Goal: Information Seeking & Learning: Learn about a topic

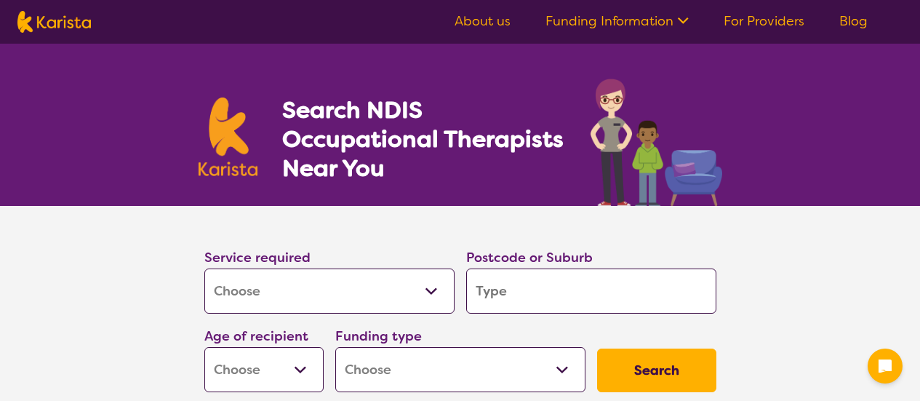
select select "[MEDICAL_DATA]"
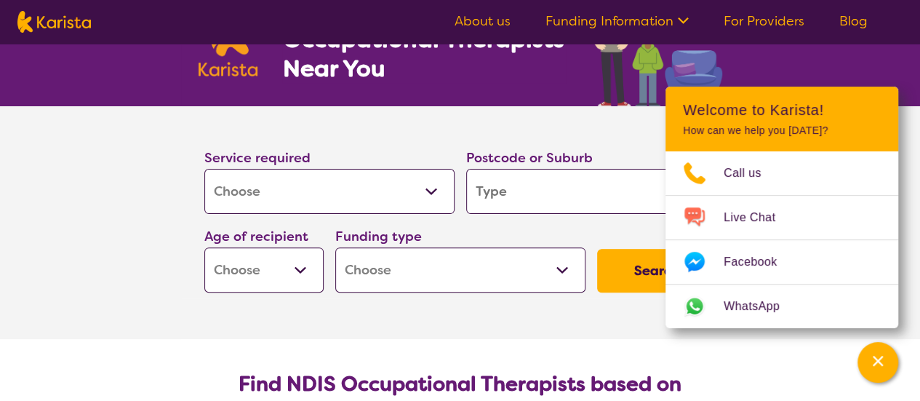
scroll to position [101, 0]
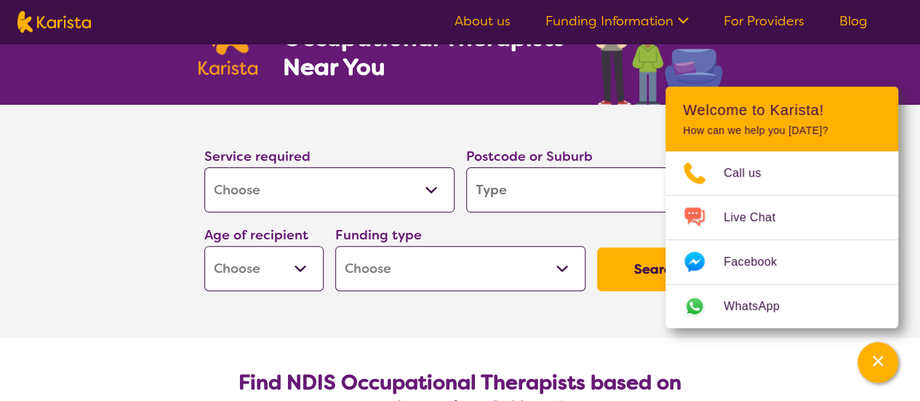
click at [514, 193] on input "search" at bounding box center [591, 189] width 250 height 45
type input "3"
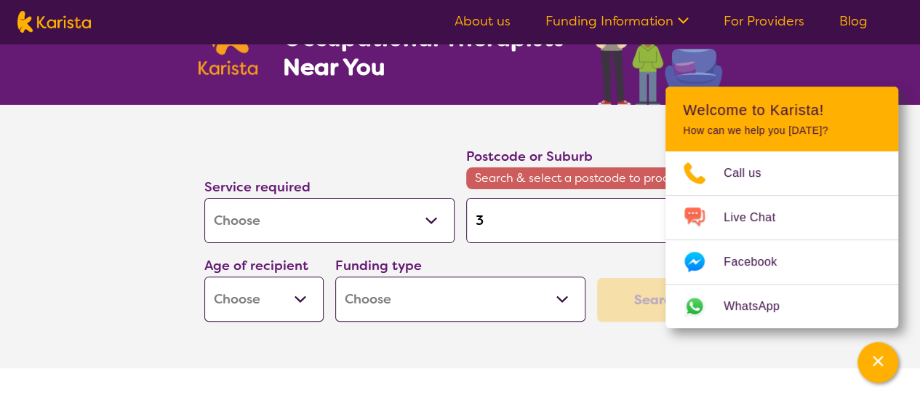
type input "34"
type input "342"
type input "3429"
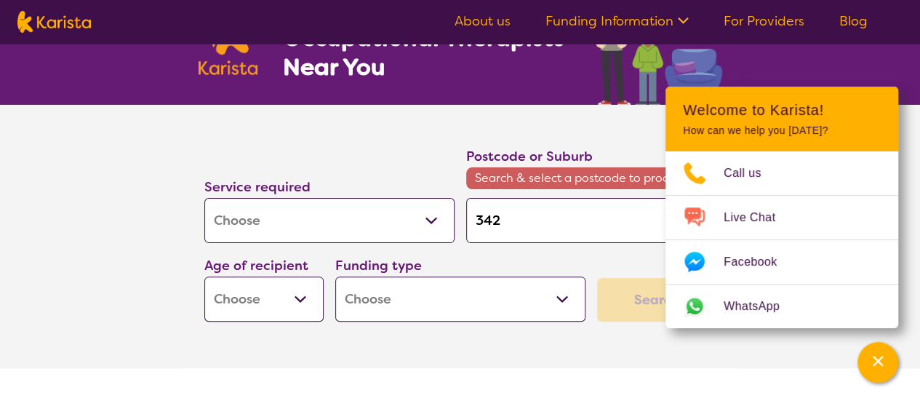
type input "3429"
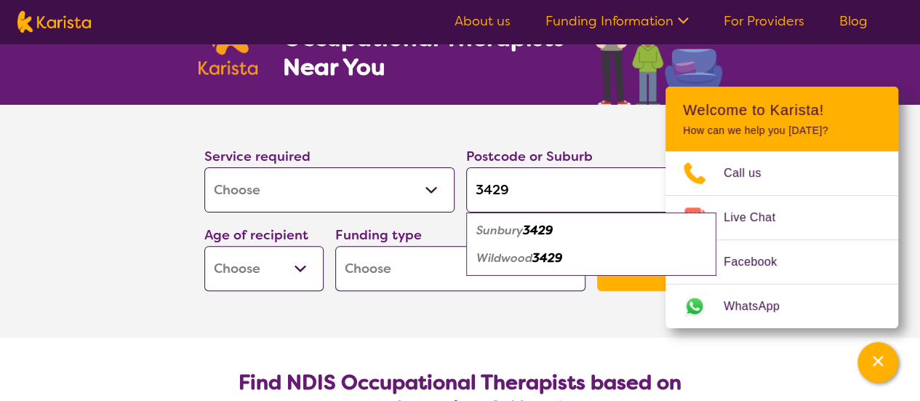
type input "3429"
click at [494, 233] on em "Sunbury" at bounding box center [499, 230] width 47 height 15
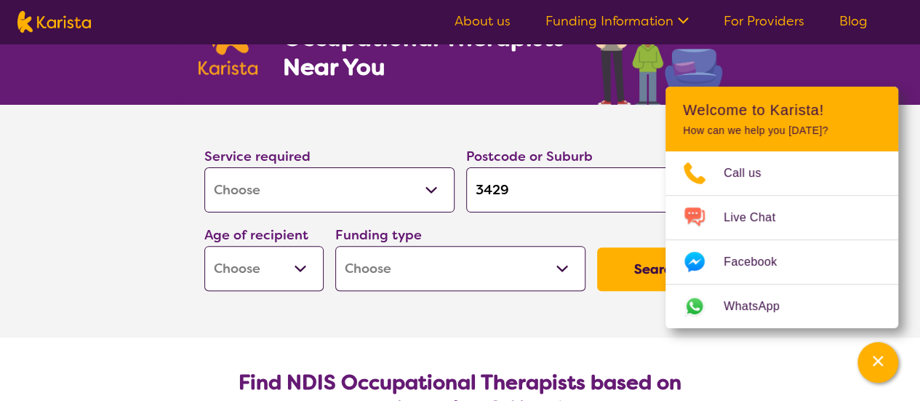
click at [637, 327] on section "Service required Allied Health Assistant Assessment ([MEDICAL_DATA] or [MEDICAL…" at bounding box center [460, 221] width 582 height 233
click at [305, 257] on select "Early Childhood - 0 to 9 Child - 10 to 11 Adolescent - 12 to 17 Adult - 18 to 6…" at bounding box center [263, 268] width 119 height 45
select select "EC"
click at [204, 246] on select "Early Childhood - 0 to 9 Child - 10 to 11 Adolescent - 12 to 17 Adult - 18 to 6…" at bounding box center [263, 268] width 119 height 45
select select "EC"
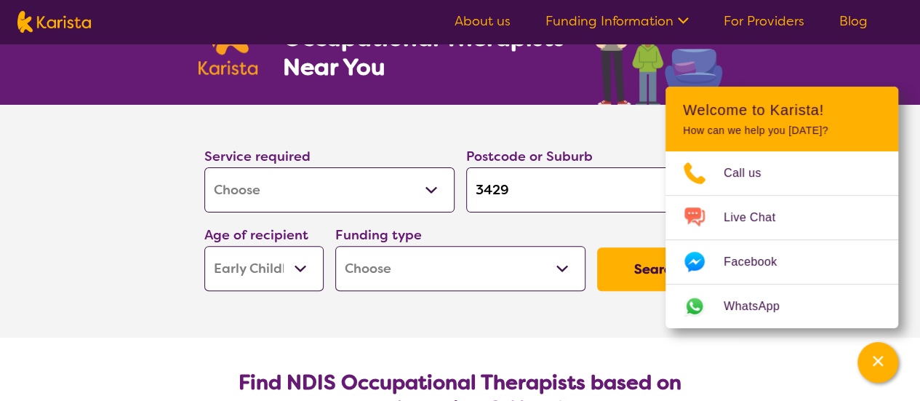
click at [468, 276] on select "Home Care Package (HCP) National Disability Insurance Scheme (NDIS) I don't know" at bounding box center [460, 268] width 250 height 45
select select "i-don-t-know"
click at [335, 246] on select "Home Care Package (HCP) National Disability Insurance Scheme (NDIS) I don't know" at bounding box center [460, 268] width 250 height 45
select select "i-don-t-know"
click at [654, 260] on button "Search" at bounding box center [656, 269] width 119 height 44
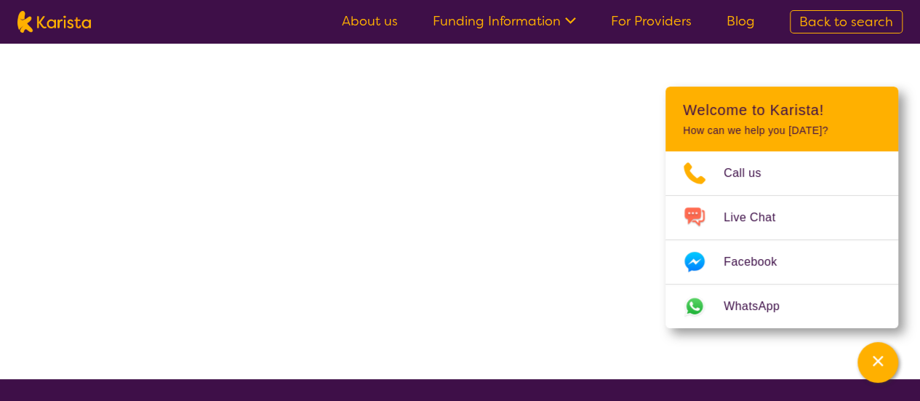
select select "[MEDICAL_DATA]"
select select "EC"
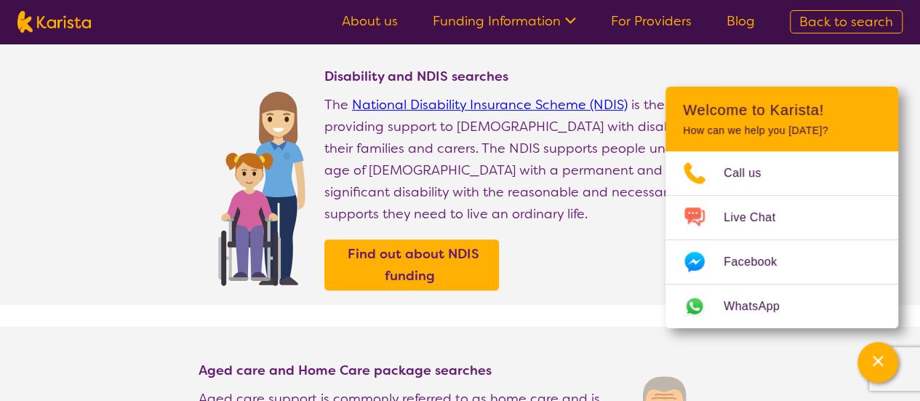
scroll to position [134, 0]
click at [587, 254] on div "Disability and NDIS searches The National Disability Insurance Scheme (NDIS) is…" at bounding box center [523, 185] width 398 height 237
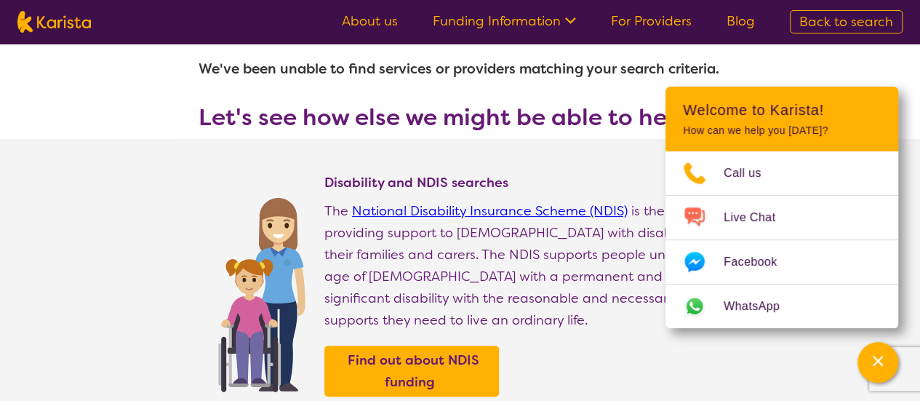
scroll to position [26, 0]
select select "[MEDICAL_DATA]"
select select "EC"
select select "i-don-t-know"
select select "[MEDICAL_DATA]"
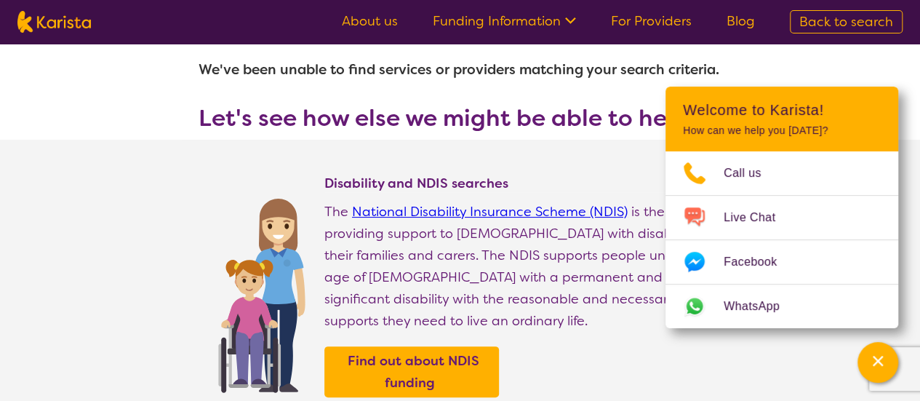
select select "EC"
select select "i-don-t-know"
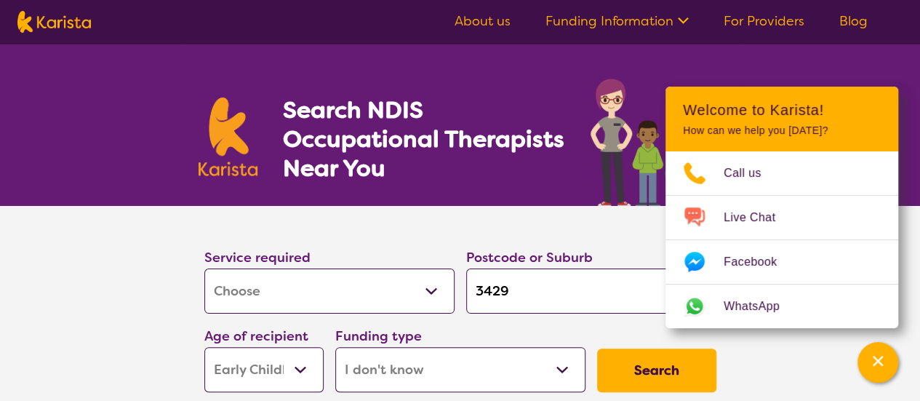
click at [474, 366] on select "Home Care Package (HCP) National Disability Insurance Scheme (NDIS) I don't know" at bounding box center [460, 369] width 250 height 45
select select "NDIS"
click at [335, 347] on select "Home Care Package (HCP) National Disability Insurance Scheme (NDIS) I don't know" at bounding box center [460, 369] width 250 height 45
select select "NDIS"
click at [649, 364] on button "Search" at bounding box center [656, 370] width 119 height 44
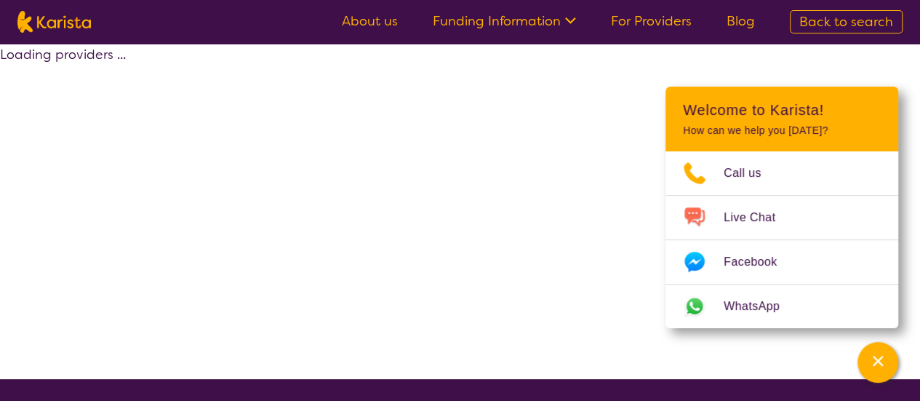
select select "by_score"
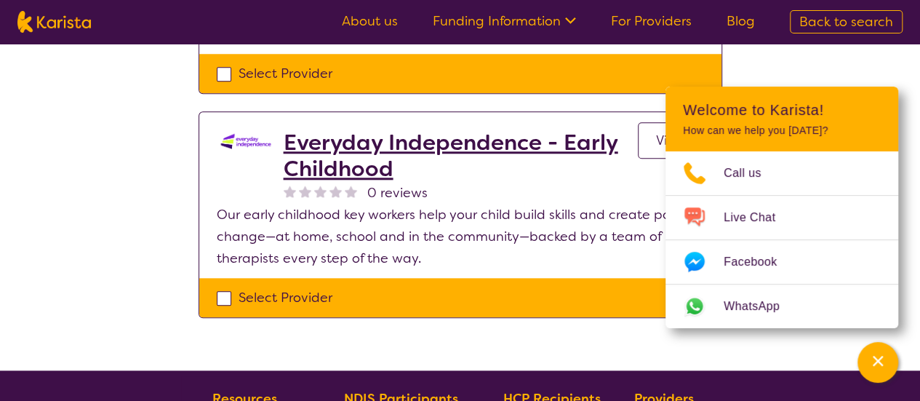
scroll to position [705, 0]
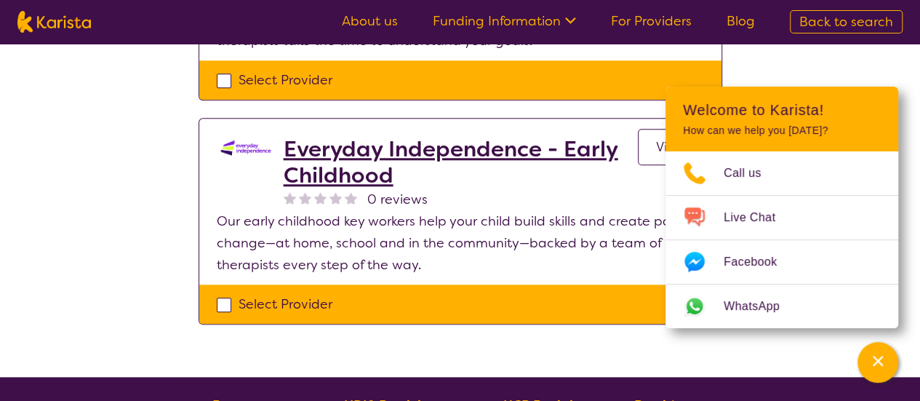
click at [323, 136] on h2 "Everyday Independence - Early Childhood" at bounding box center [461, 162] width 354 height 52
